Goal: Information Seeking & Learning: Learn about a topic

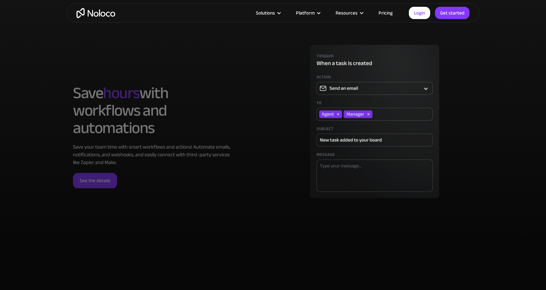
scroll to position [1937, 0]
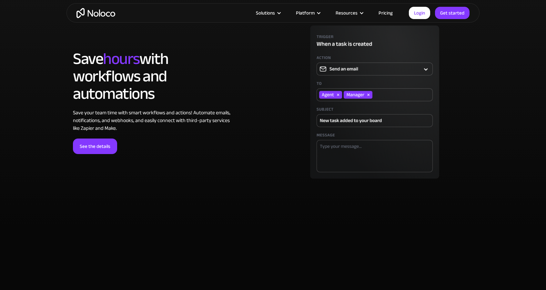
click at [389, 13] on link "Pricing" at bounding box center [386, 13] width 30 height 8
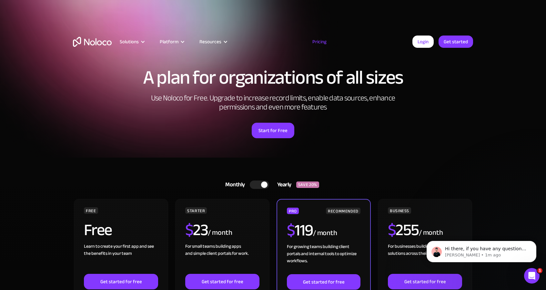
click at [263, 186] on div at bounding box center [264, 184] width 6 height 6
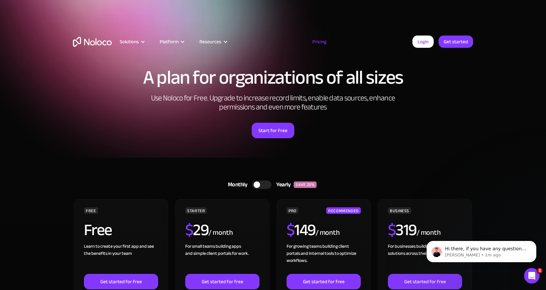
click at [263, 186] on div at bounding box center [261, 184] width 19 height 8
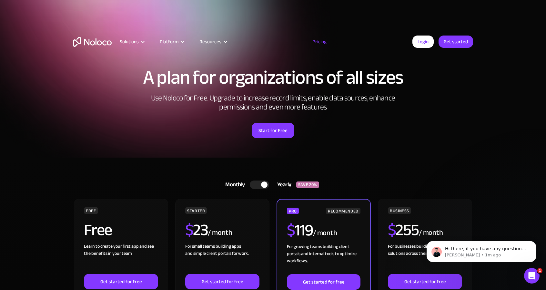
click at [263, 186] on div at bounding box center [264, 184] width 6 height 6
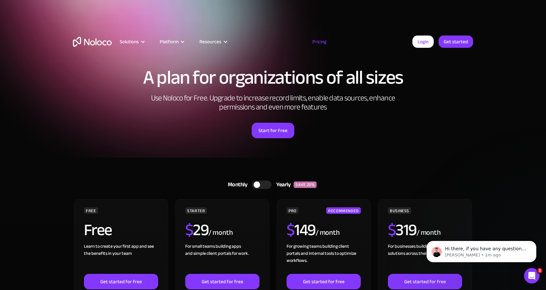
click at [263, 186] on div at bounding box center [261, 184] width 19 height 8
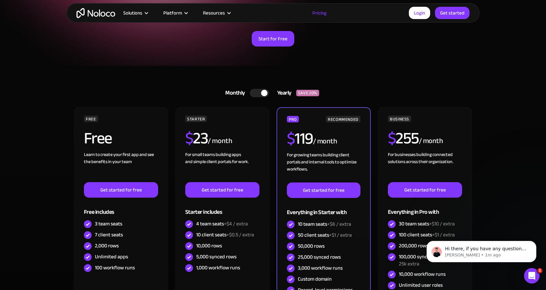
scroll to position [97, 0]
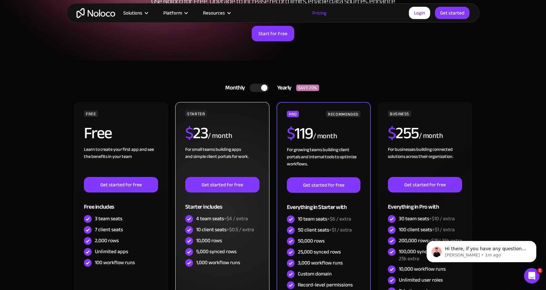
click at [262, 139] on div "STARTER $ 23 / month For small teams building apps and simple client portals fo…" at bounding box center [222, 215] width 94 height 227
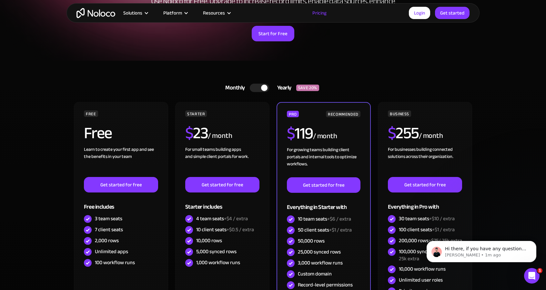
click at [256, 88] on div at bounding box center [259, 88] width 19 height 8
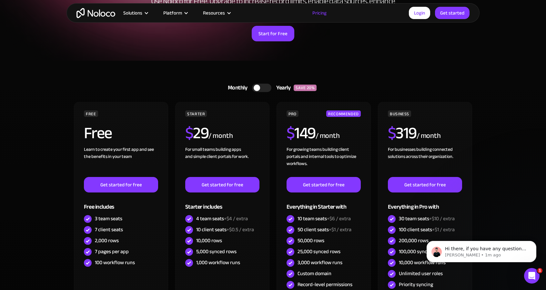
click at [261, 84] on div at bounding box center [261, 88] width 19 height 8
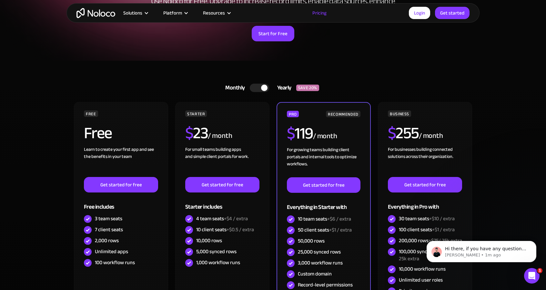
click at [260, 86] on div at bounding box center [259, 88] width 19 height 8
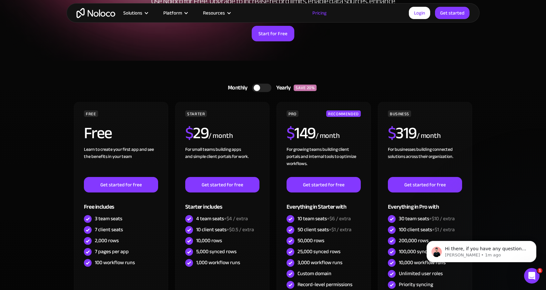
click at [260, 87] on div at bounding box center [257, 88] width 6 height 6
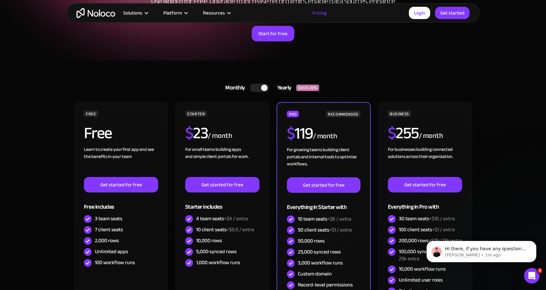
click at [260, 87] on div at bounding box center [259, 88] width 19 height 8
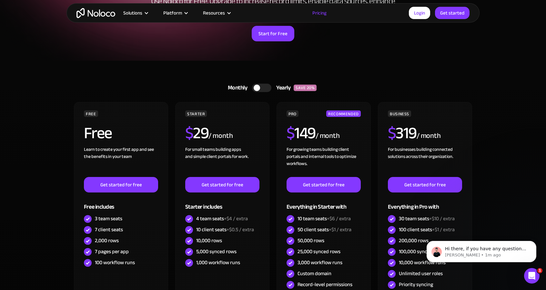
click at [260, 87] on div at bounding box center [257, 88] width 6 height 6
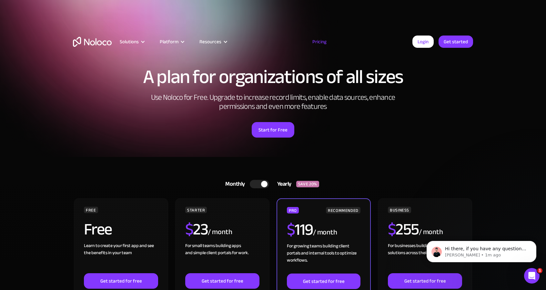
scroll to position [0, 0]
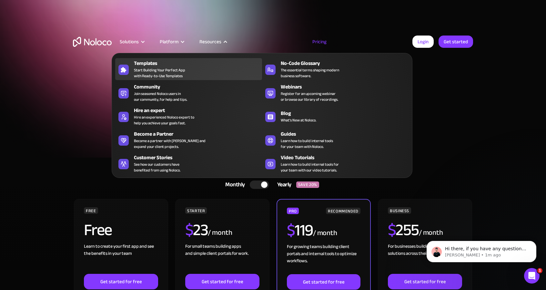
click at [188, 67] on div "Templates Start Building Your Perfect App with Ready-to-Use Templates" at bounding box center [196, 68] width 125 height 19
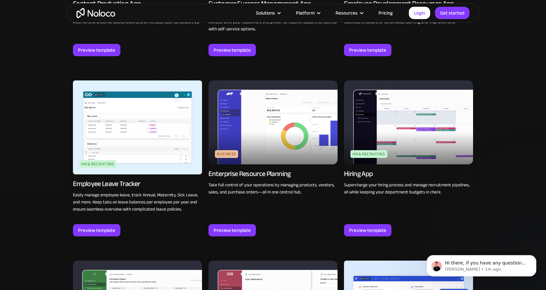
scroll to position [807, 0]
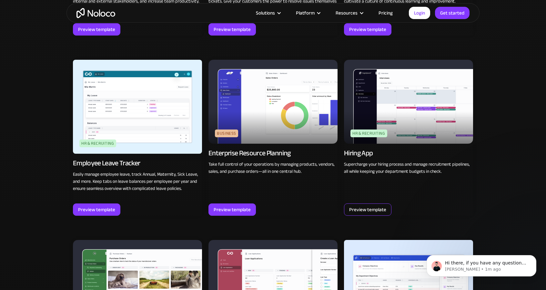
click at [363, 207] on div "Preview template" at bounding box center [367, 209] width 37 height 8
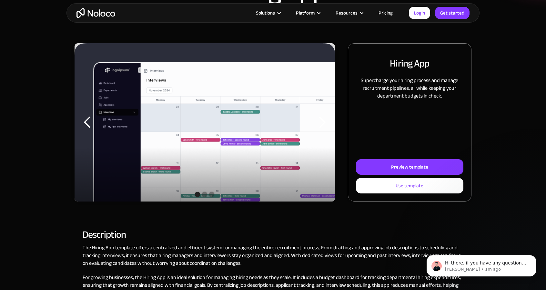
scroll to position [97, 0]
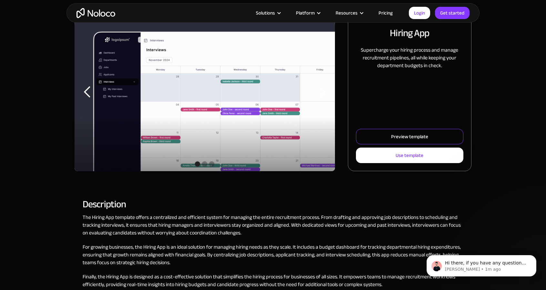
click at [400, 141] on div "Preview template" at bounding box center [409, 136] width 37 height 8
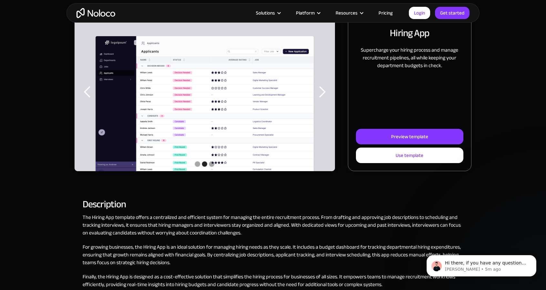
click at [386, 11] on link "Pricing" at bounding box center [386, 13] width 30 height 8
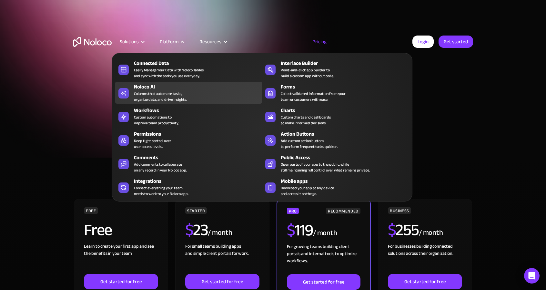
click at [154, 84] on div "Noloco AI" at bounding box center [199, 87] width 131 height 8
